Goal: Transaction & Acquisition: Purchase product/service

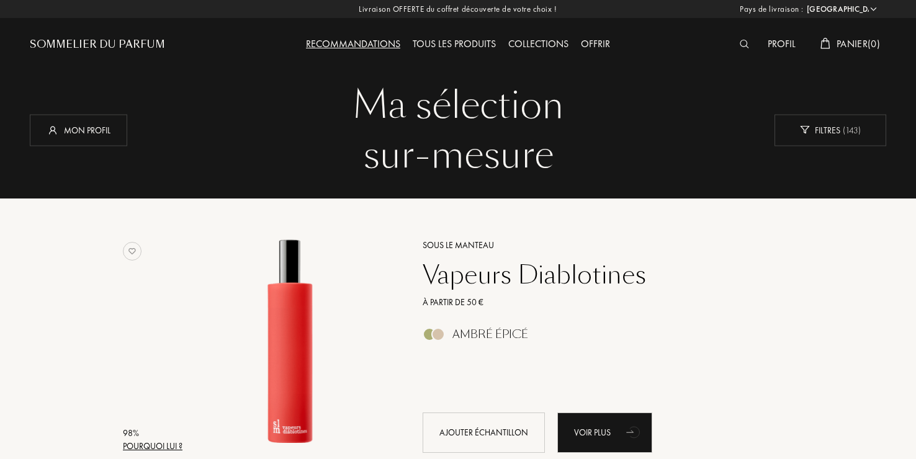
select select "FR"
click at [90, 134] on div "Mon profil" at bounding box center [78, 130] width 97 height 32
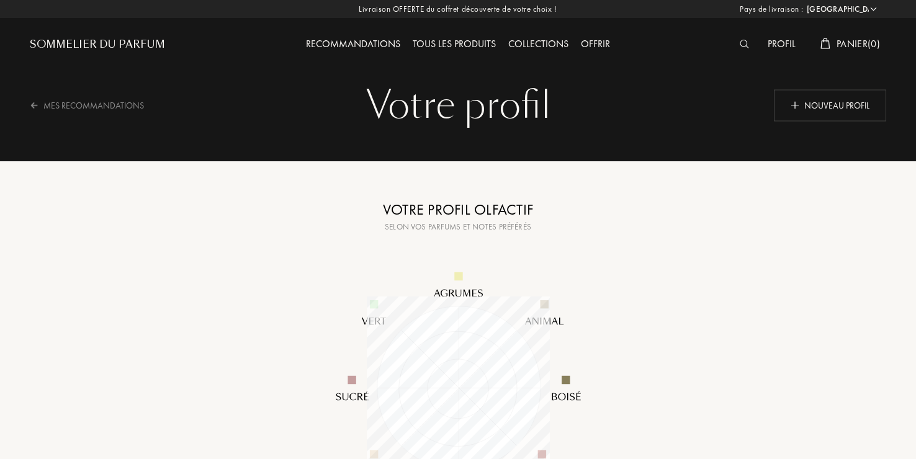
select select "FR"
click at [778, 45] on div "Profil" at bounding box center [782, 45] width 40 height 16
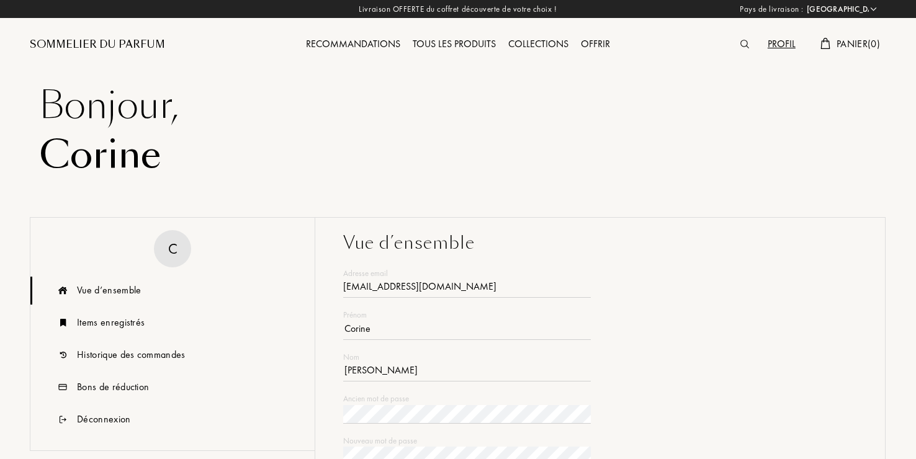
select select "FR"
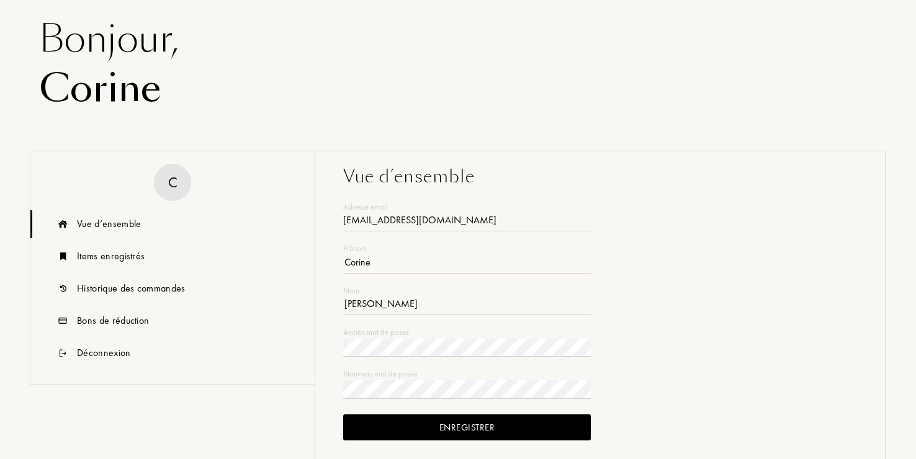
scroll to position [186, 0]
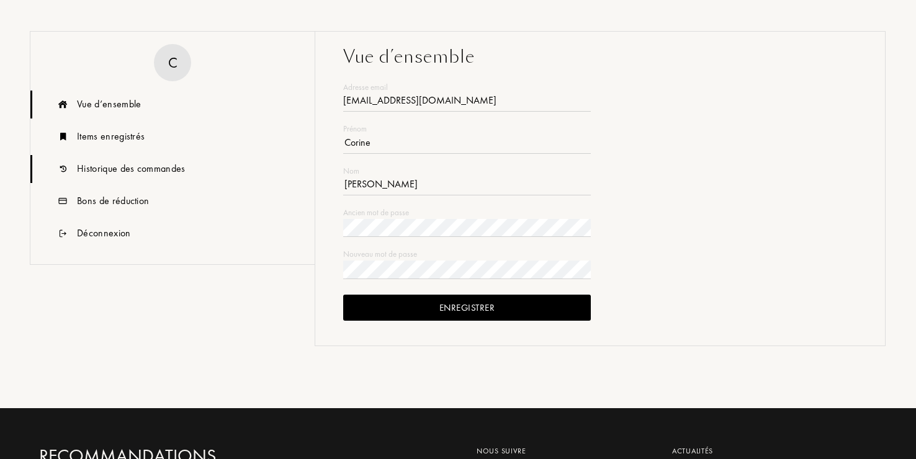
type input "[EMAIL_ADDRESS][DOMAIN_NAME]"
click at [167, 169] on div "Historique des commandes" at bounding box center [131, 168] width 109 height 15
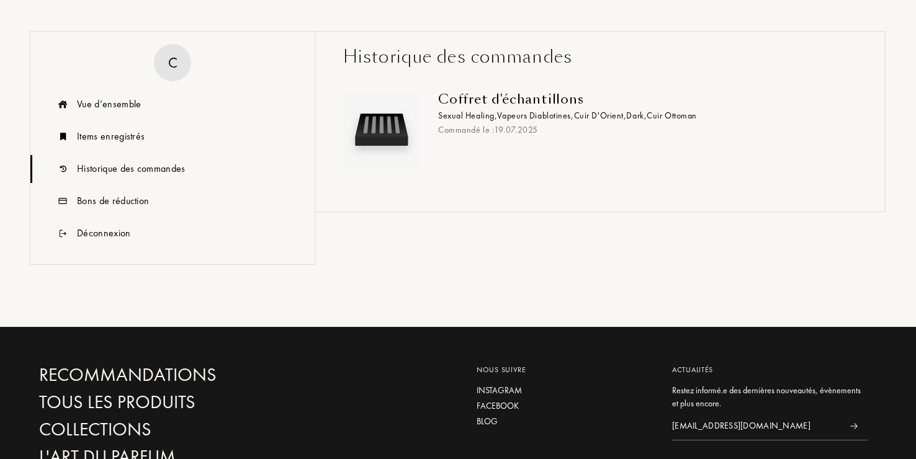
click at [609, 116] on span "Cuir d'Orient ," at bounding box center [600, 115] width 53 height 11
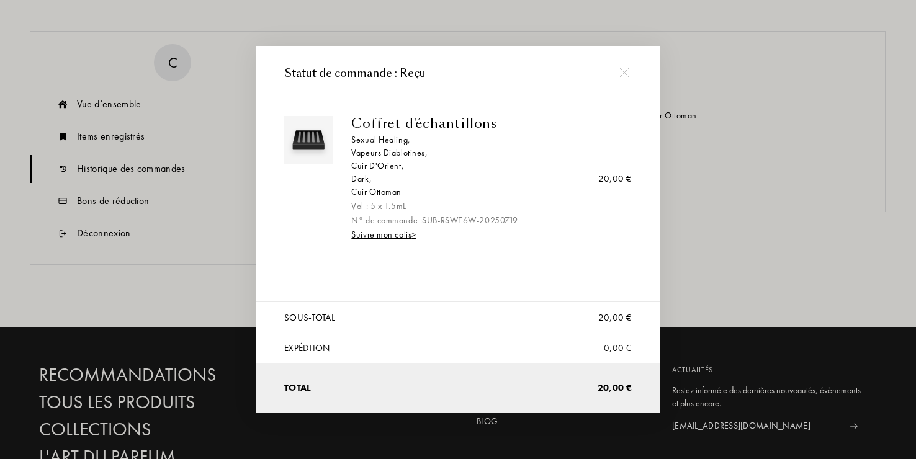
click at [383, 164] on div "Cuir d'Orient ," at bounding box center [486, 166] width 271 height 13
click at [623, 72] on img at bounding box center [624, 72] width 9 height 9
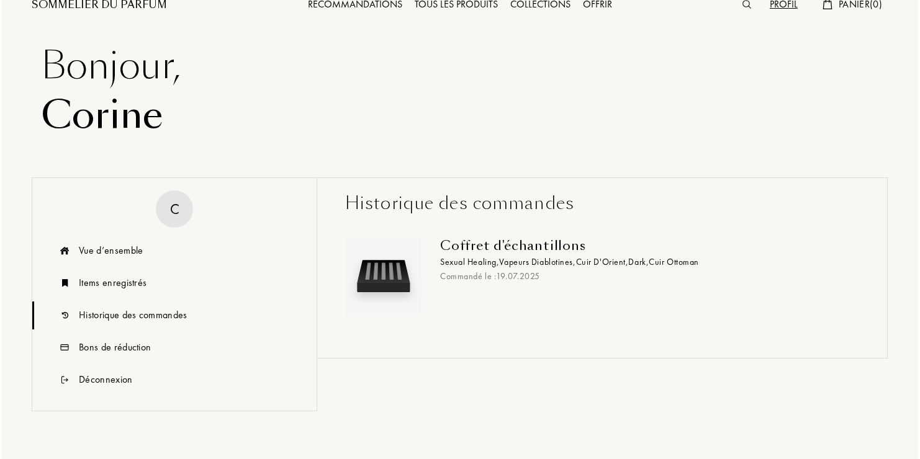
scroll to position [0, 0]
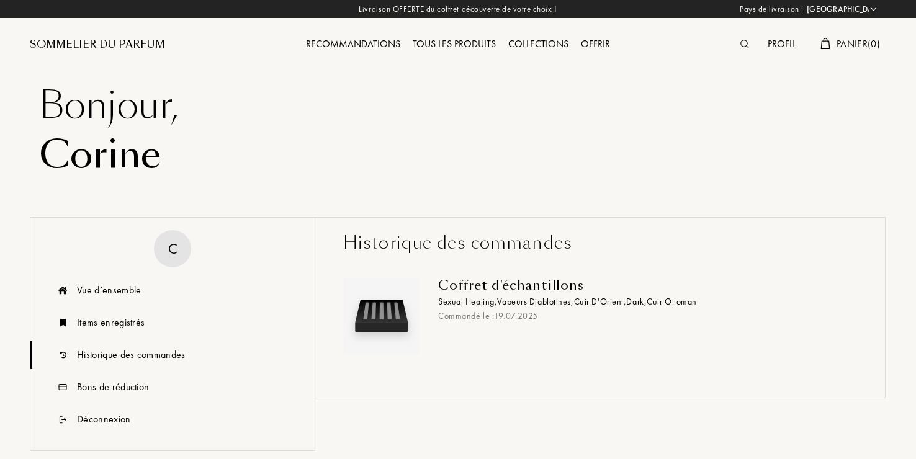
click at [741, 45] on img at bounding box center [745, 44] width 9 height 9
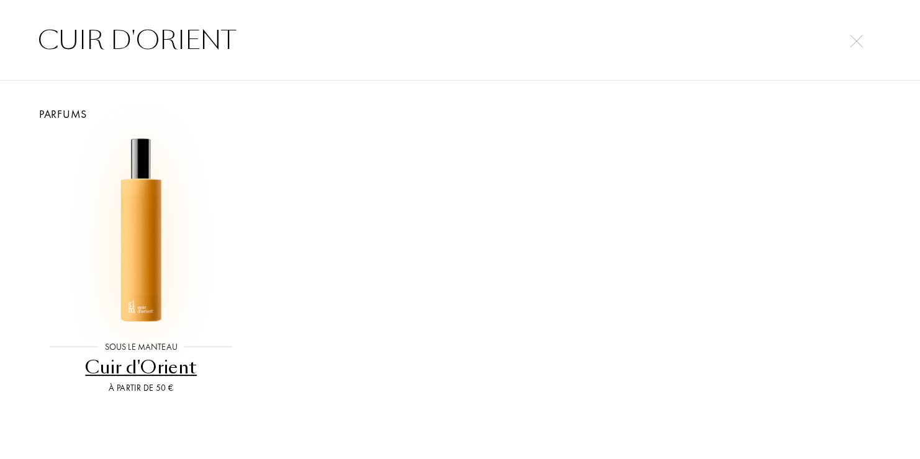
type input "CUIR D'ORIENT"
click at [134, 246] on img at bounding box center [140, 231] width 191 height 191
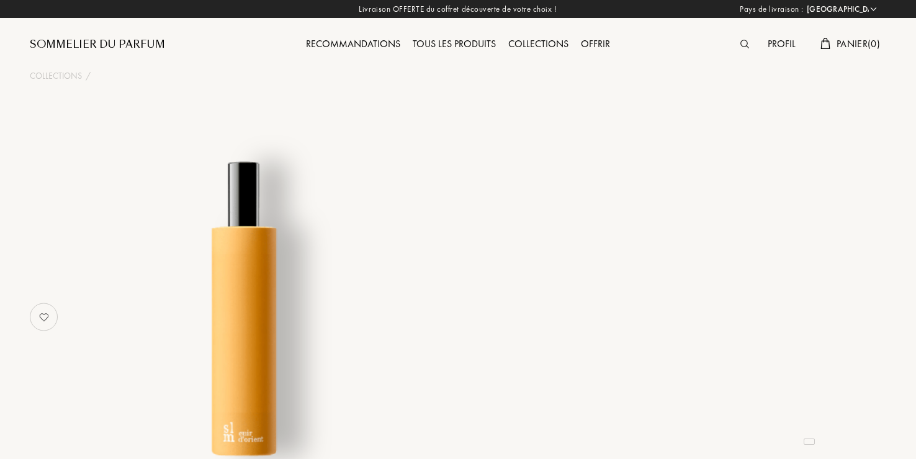
select select "FR"
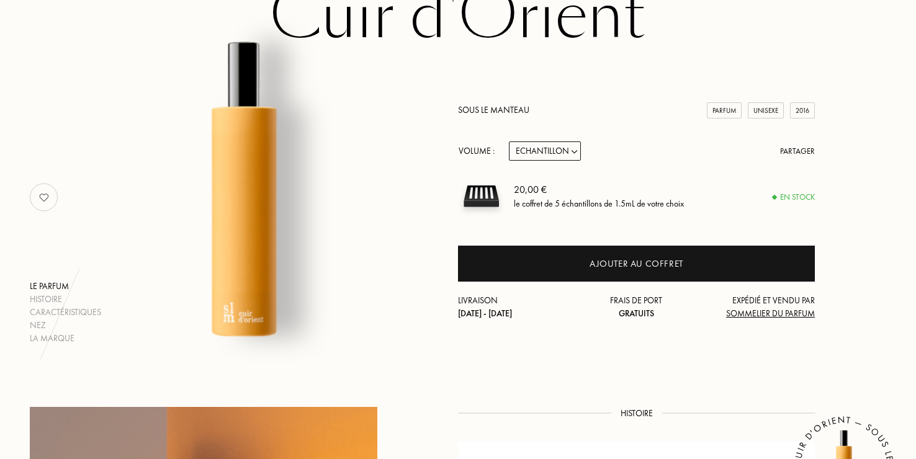
scroll to position [124, 0]
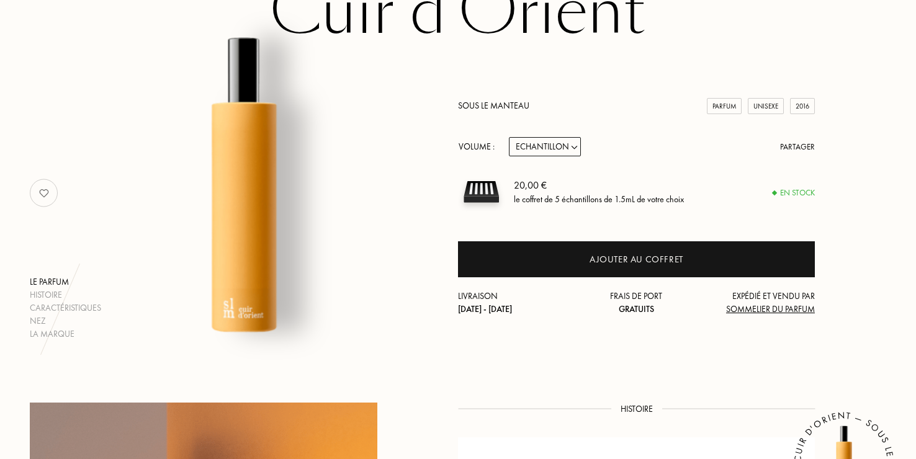
click at [573, 150] on select "Echantillon 14mL 50mL 100mL" at bounding box center [545, 146] width 72 height 19
select select "3"
click at [509, 137] on select "Echantillon 14mL 50mL 100mL" at bounding box center [545, 146] width 72 height 19
select select "3"
click at [569, 148] on select "Echantillon 14mL 50mL 100mL" at bounding box center [545, 146] width 72 height 19
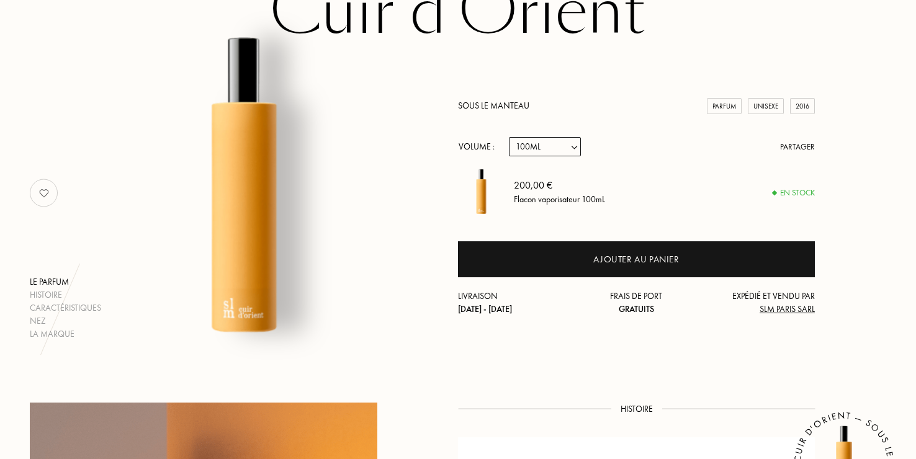
select select "2"
click at [509, 137] on select "Echantillon 14mL 50mL 100mL" at bounding box center [545, 146] width 72 height 19
select select "2"
click at [572, 149] on select "Echantillon 14mL 50mL 100mL" at bounding box center [545, 146] width 72 height 19
select select "1"
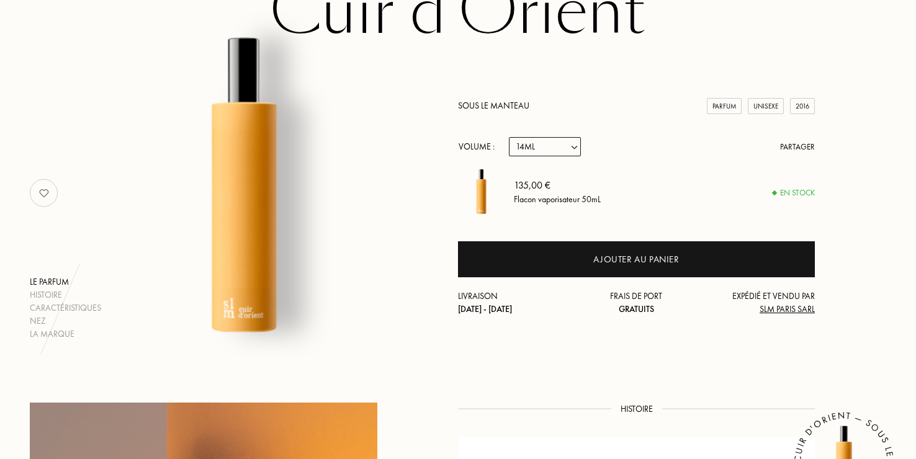
click at [509, 137] on select "Echantillon 14mL 50mL 100mL" at bounding box center [545, 146] width 72 height 19
select select "1"
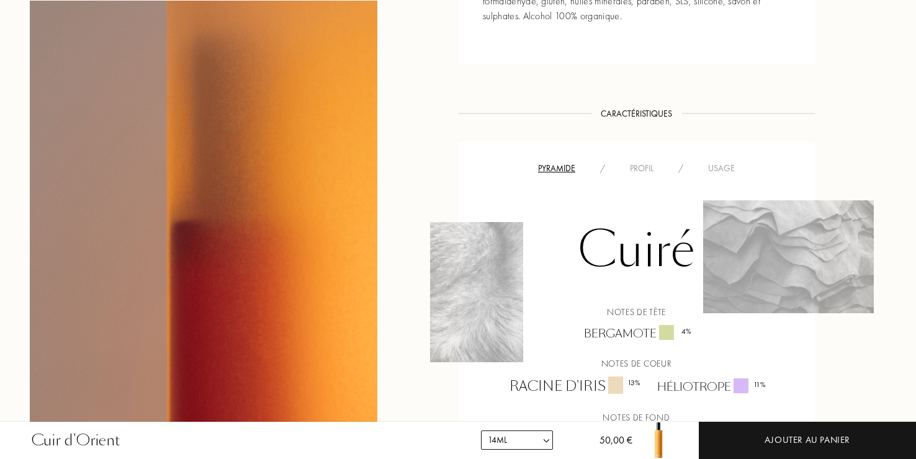
scroll to position [807, 0]
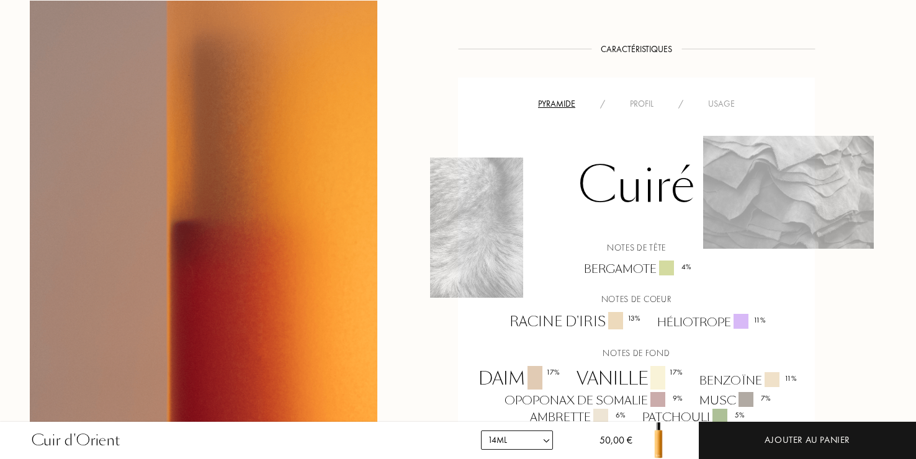
click at [644, 105] on div "Profil" at bounding box center [642, 103] width 48 height 13
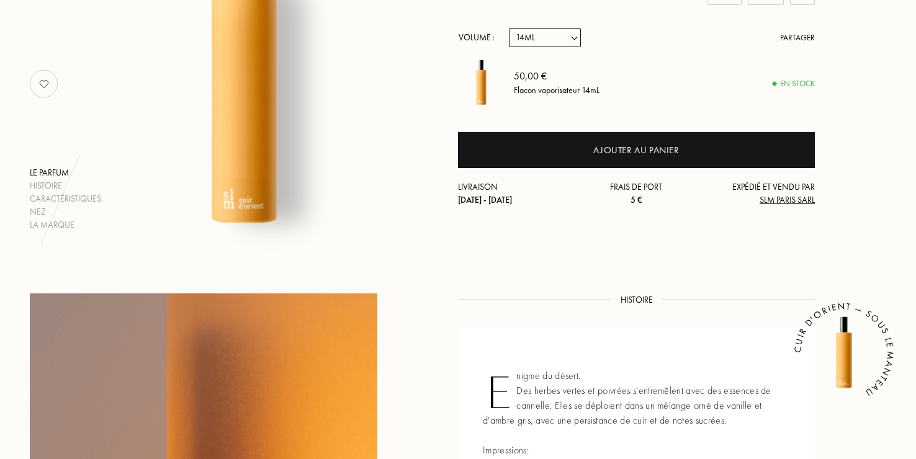
scroll to position [0, 0]
